Goal: Find contact information: Find contact information

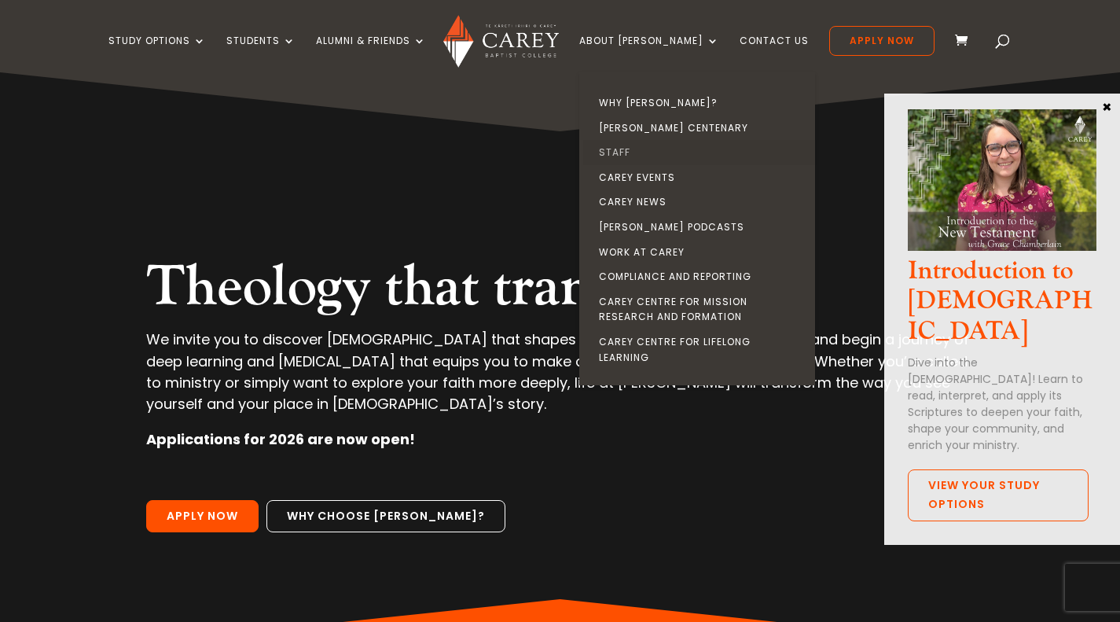
click at [640, 152] on link "Staff" at bounding box center [701, 152] width 236 height 25
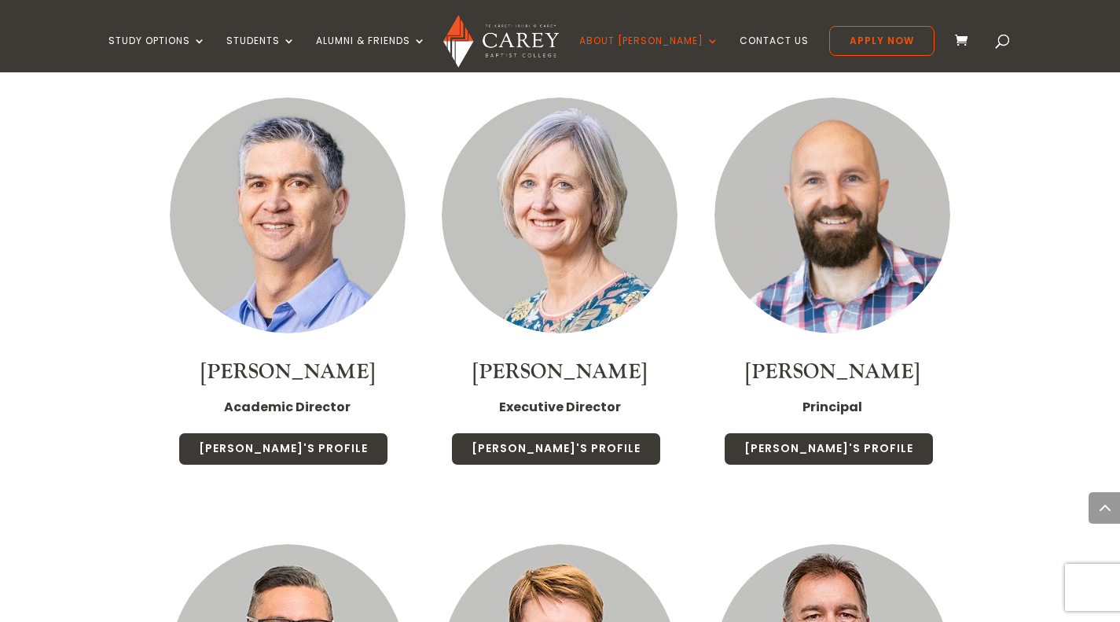
scroll to position [1218, 0]
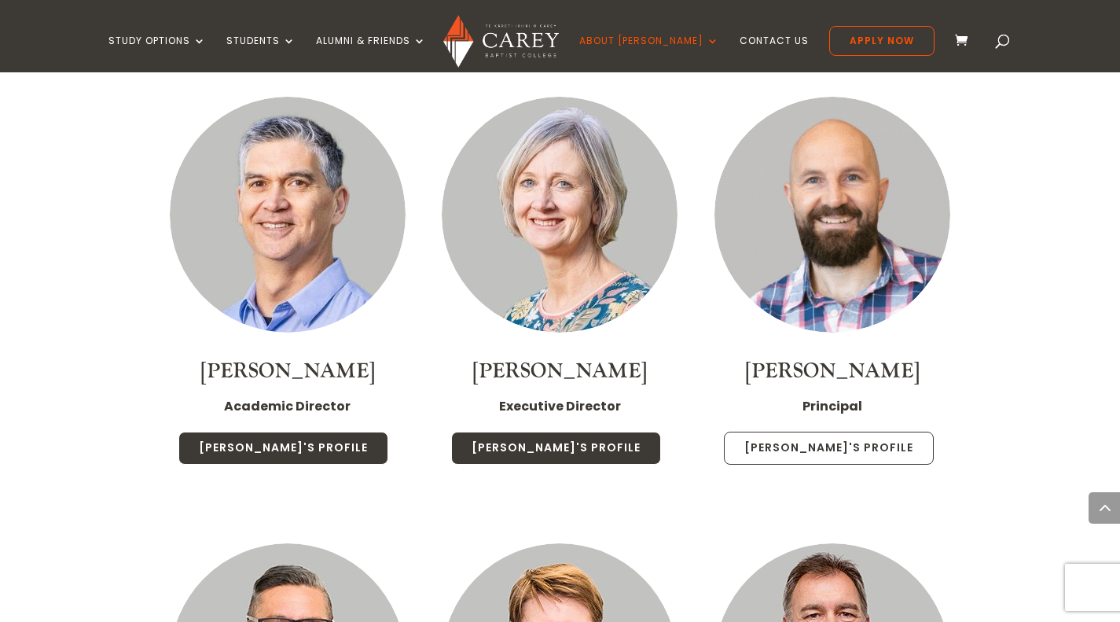
click at [788, 432] on link "Paul's Profile" at bounding box center [829, 448] width 210 height 33
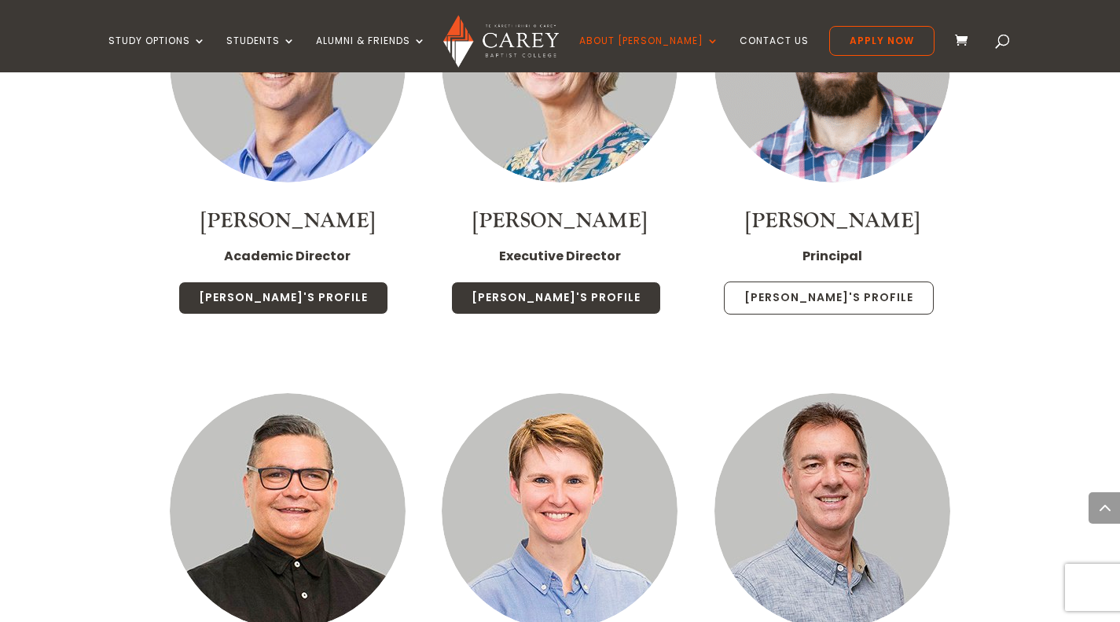
scroll to position [1372, 0]
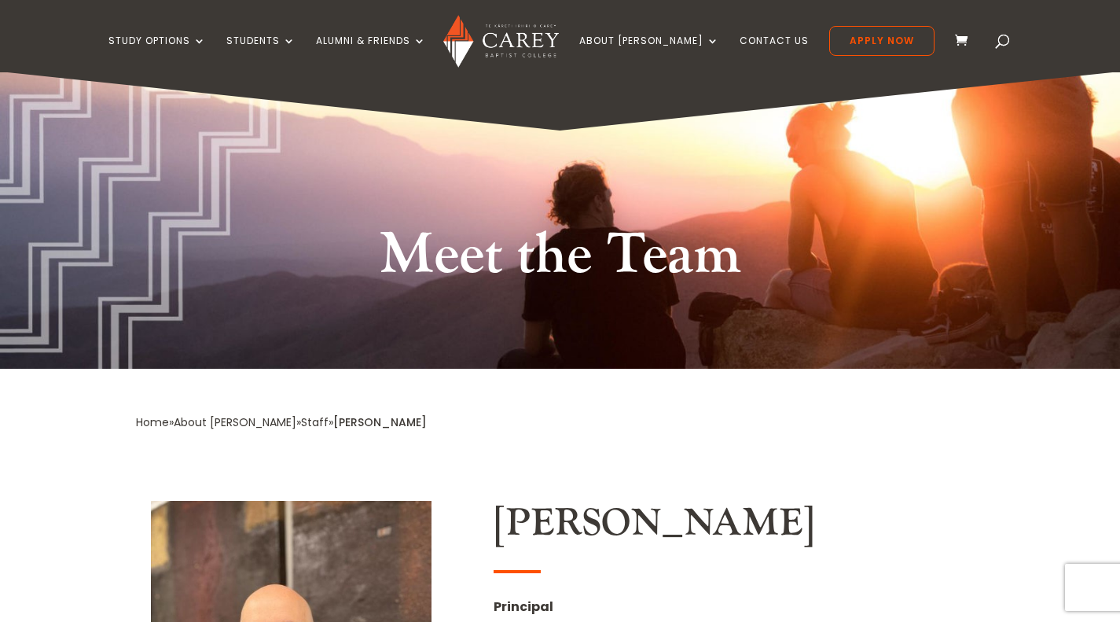
click at [301, 417] on link "Staff" at bounding box center [315, 422] width 28 height 16
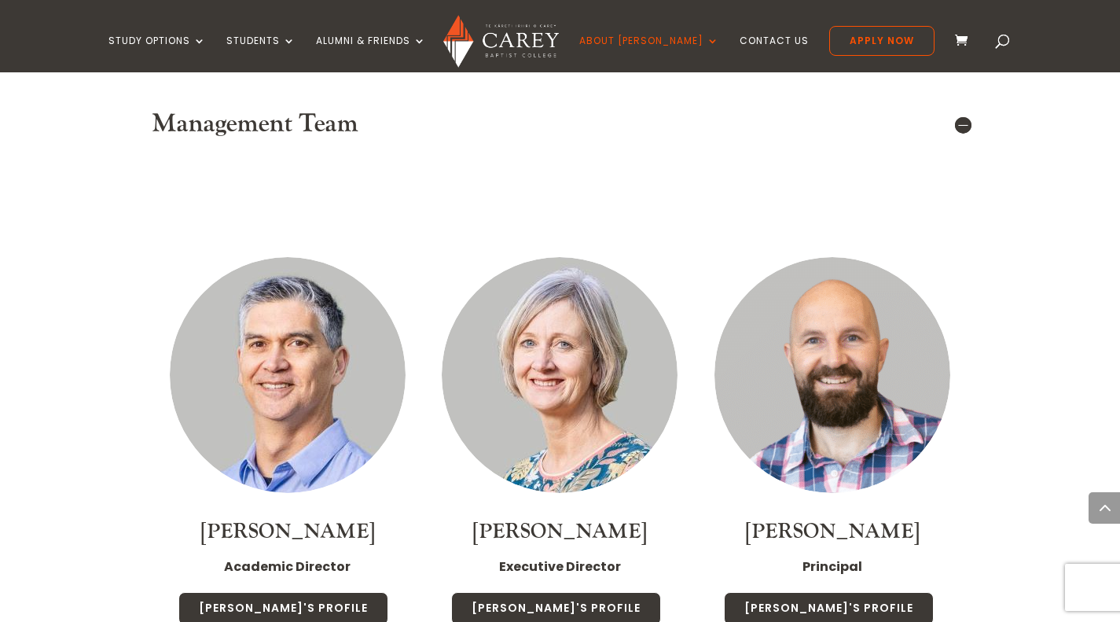
scroll to position [1060, 0]
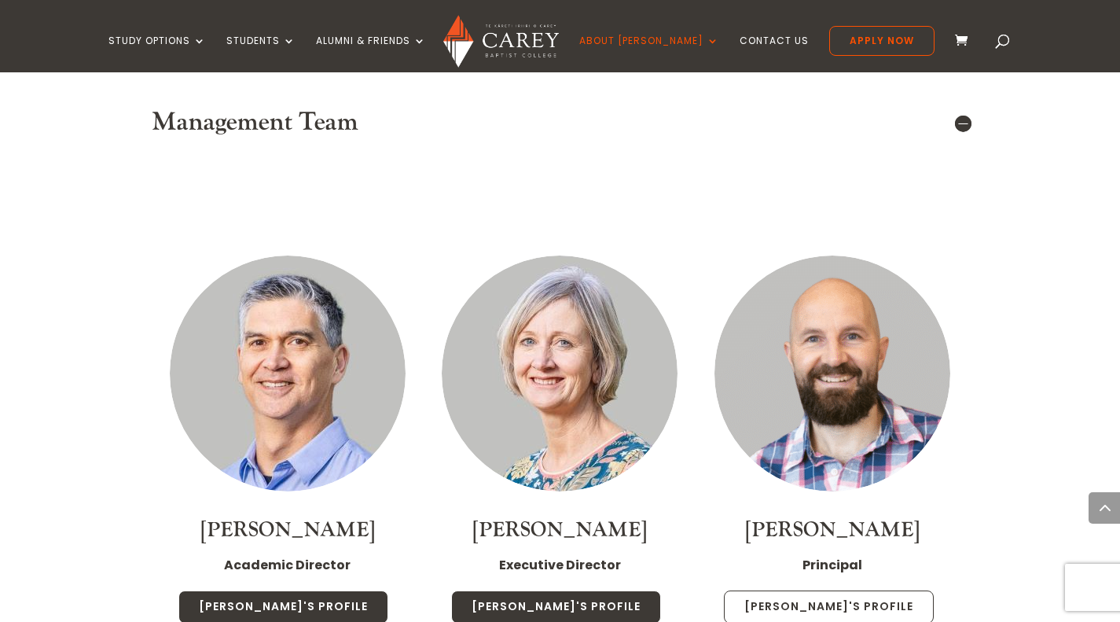
click at [795, 590] on link "Paul's Profile" at bounding box center [829, 606] width 210 height 33
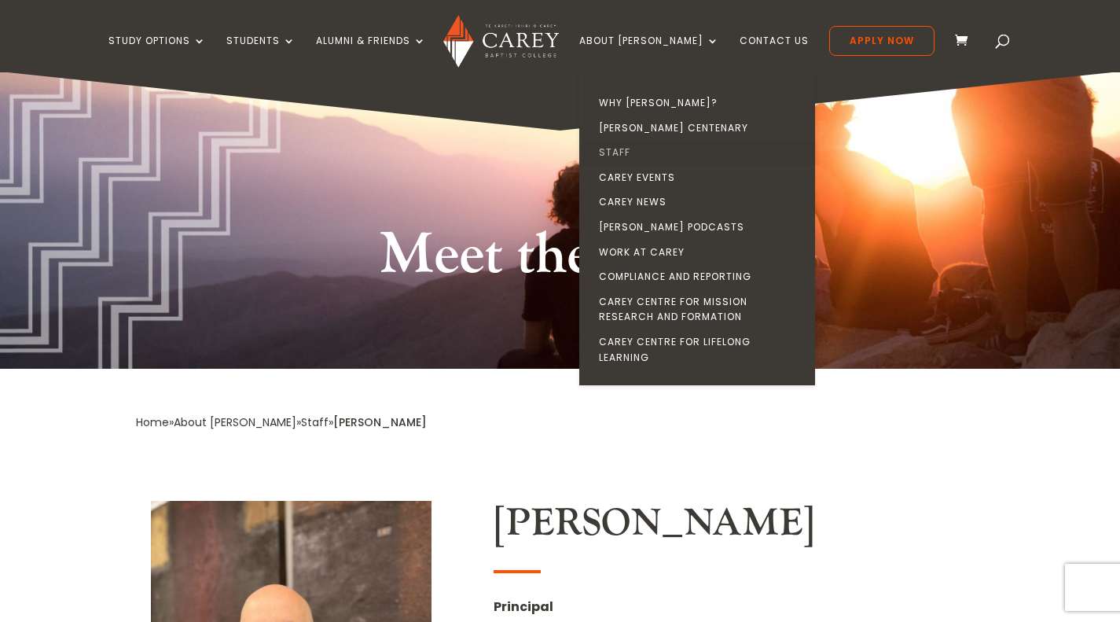
click at [641, 148] on link "Staff" at bounding box center [701, 152] width 236 height 25
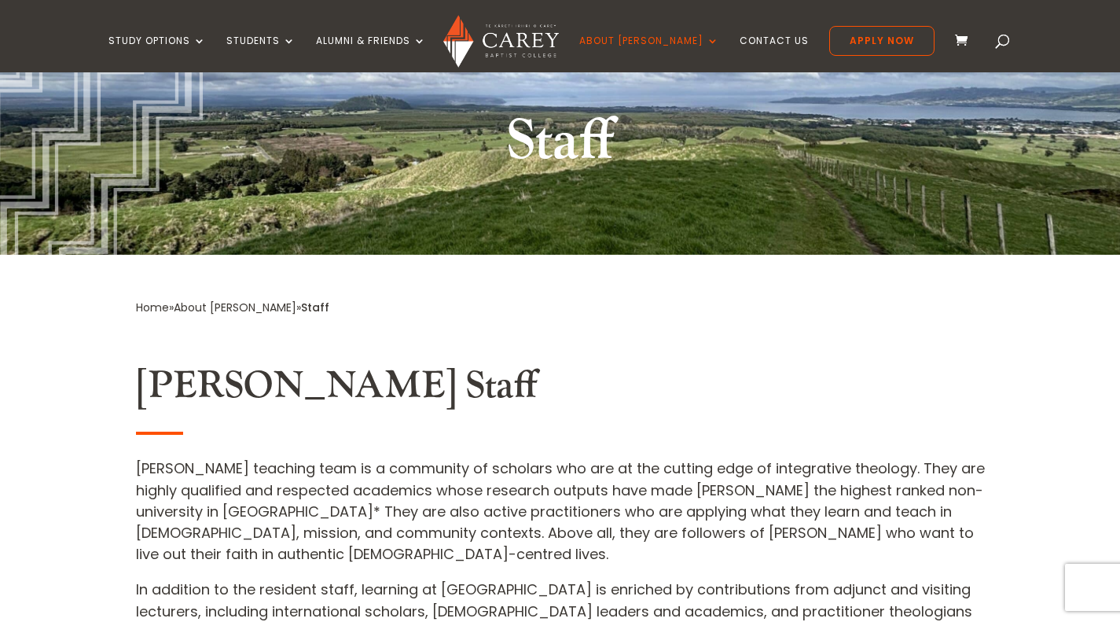
scroll to position [169, 0]
